Goal: Information Seeking & Learning: Learn about a topic

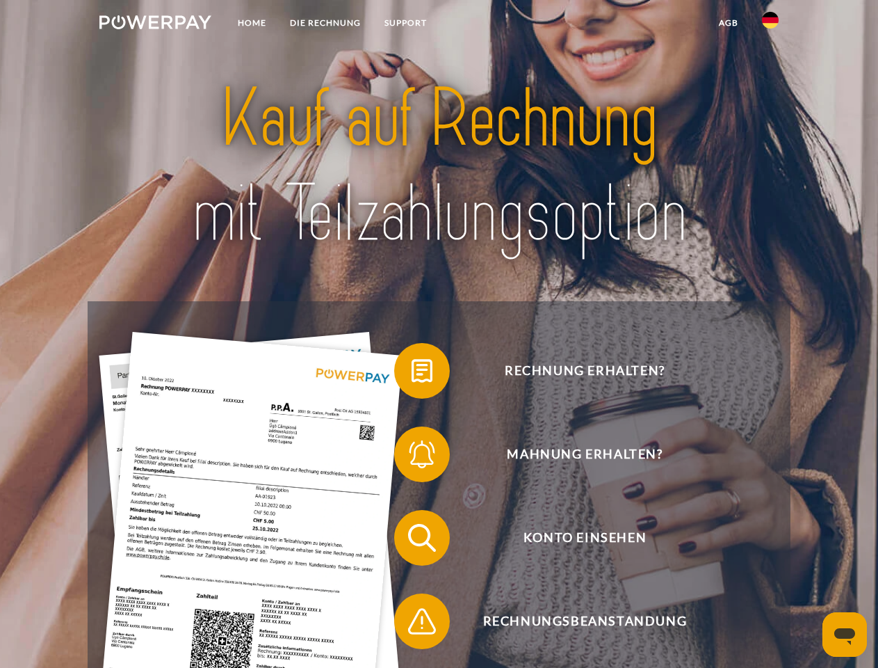
click at [155, 24] on img at bounding box center [155, 22] width 112 height 14
click at [771, 24] on img at bounding box center [770, 20] width 17 height 17
click at [728, 23] on link "agb" at bounding box center [728, 22] width 43 height 25
click at [412, 373] on span at bounding box center [401, 371] width 70 height 70
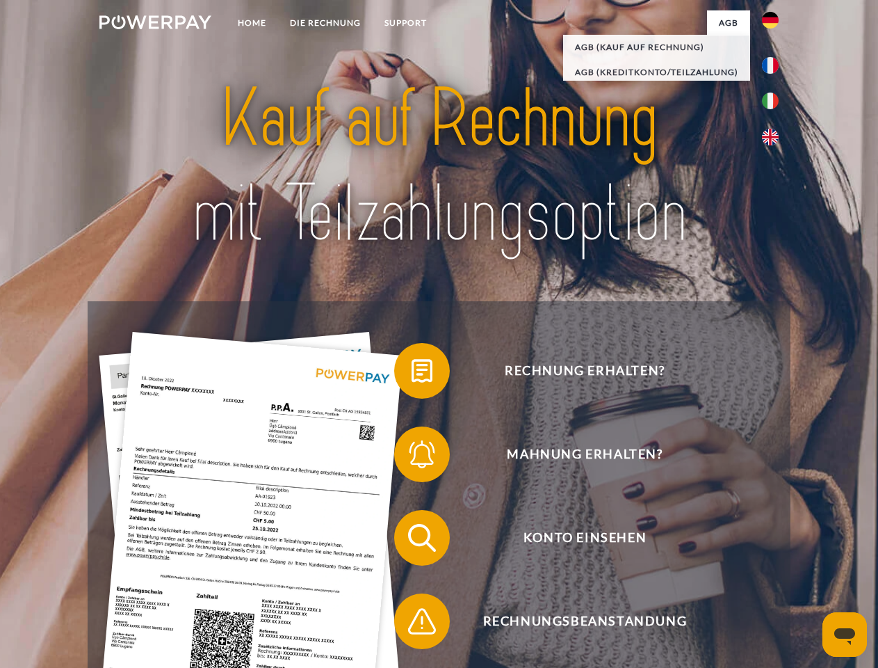
click at [412, 457] on span at bounding box center [401, 454] width 70 height 70
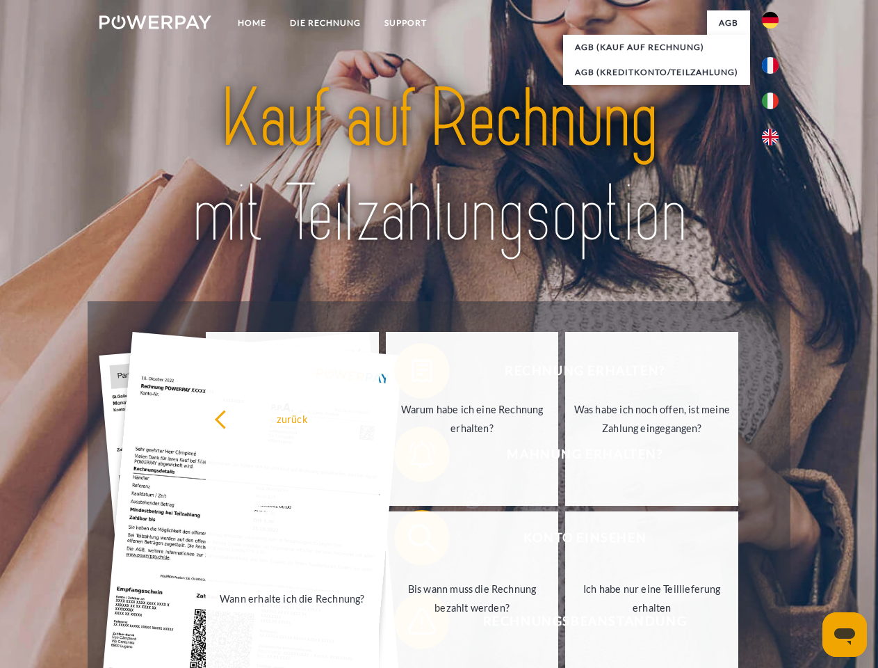
click at [412, 540] on link "Bis wann muss die Rechnung bezahlt werden?" at bounding box center [472, 598] width 173 height 174
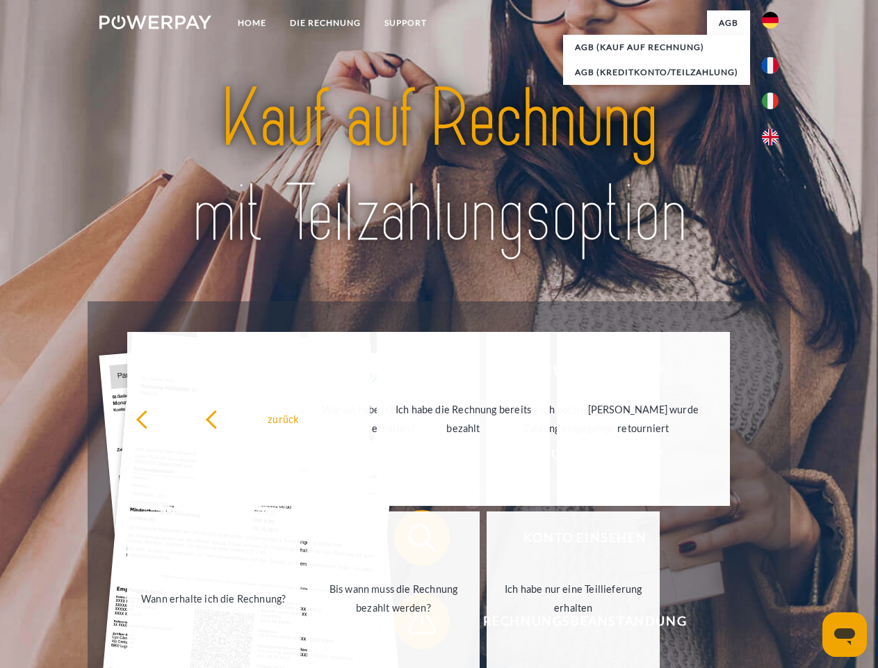
click at [412, 624] on span at bounding box center [401, 621] width 70 height 70
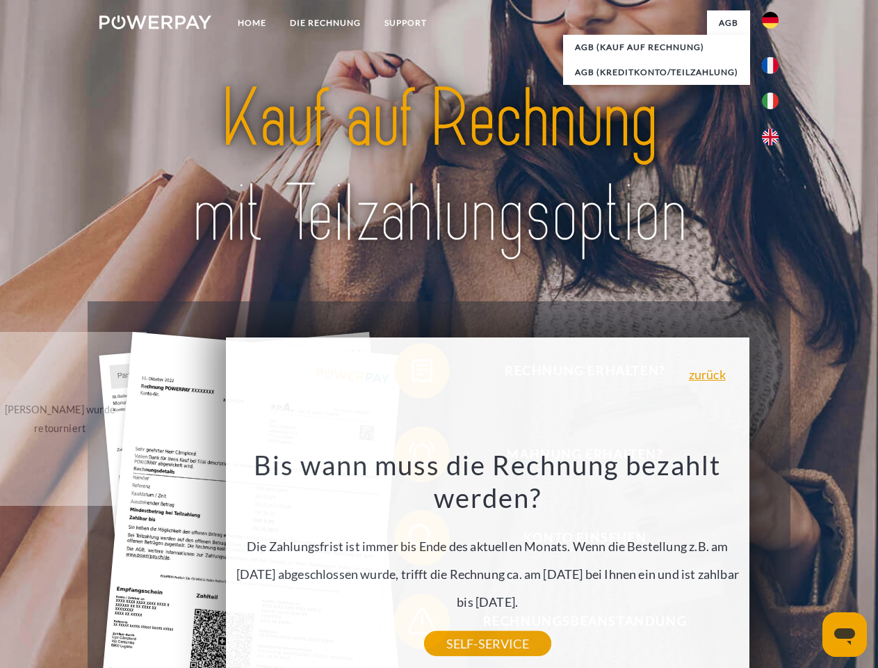
click at [845, 634] on icon "Messaging-Fenster öffnen" at bounding box center [844, 636] width 21 height 17
